Goal: Find specific page/section: Find specific page/section

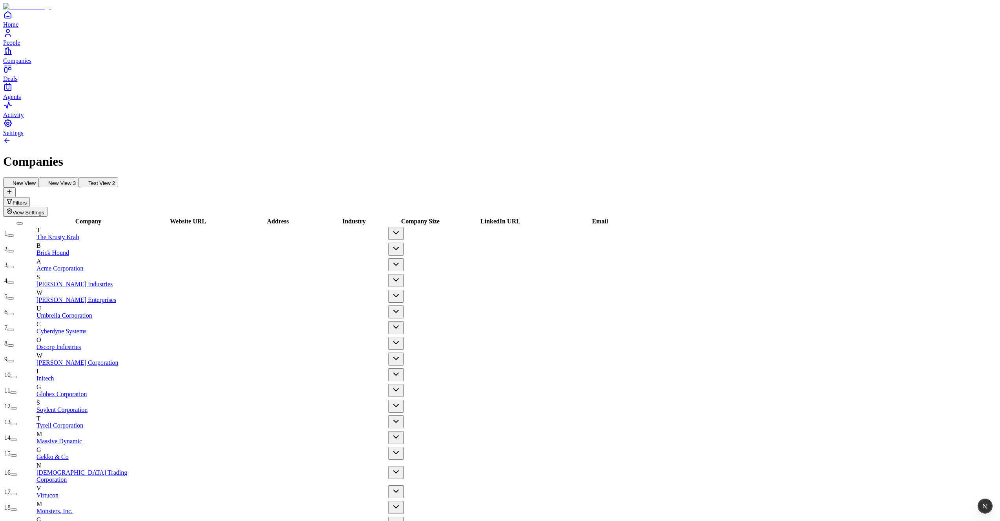
click at [11, 139] on link at bounding box center [7, 142] width 8 height 7
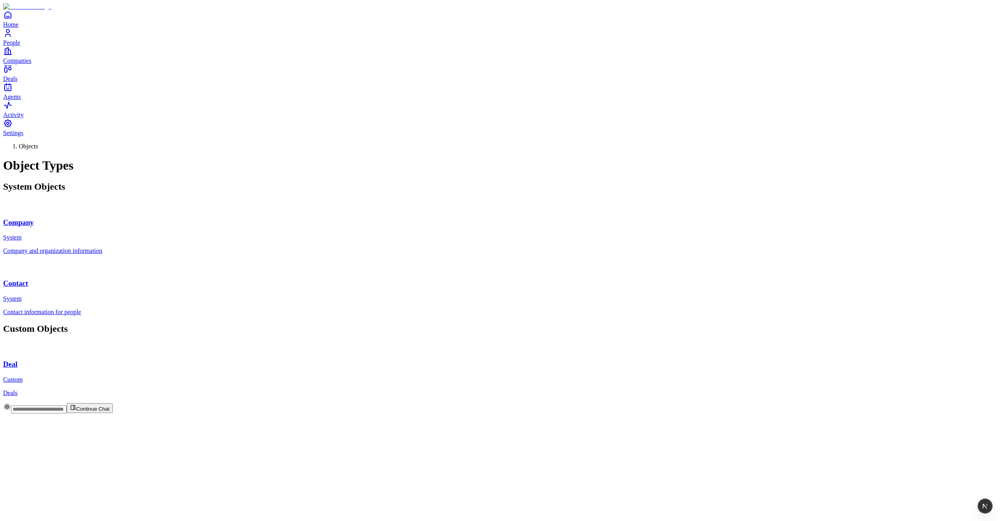
click at [326, 200] on div "Company System" at bounding box center [500, 220] width 994 height 41
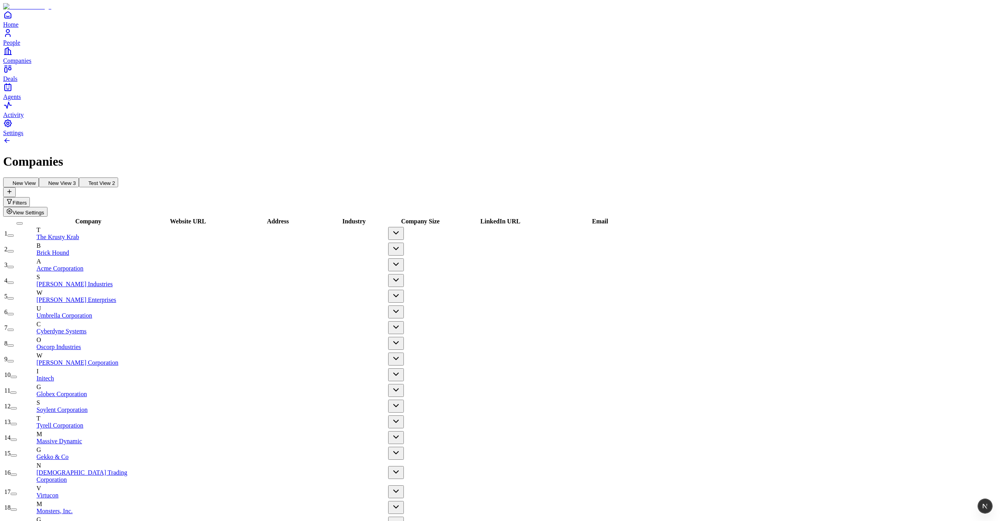
click at [289, 154] on h1 "Companies" at bounding box center [500, 161] width 994 height 15
click at [226, 249] on div at bounding box center [185, 249] width 98 height 0
click at [20, 64] on link "Companies" at bounding box center [500, 55] width 994 height 18
click at [305, 312] on div at bounding box center [275, 312] width 78 height 0
click at [366, 249] on div at bounding box center [351, 249] width 71 height 0
